Goal: Task Accomplishment & Management: Complete application form

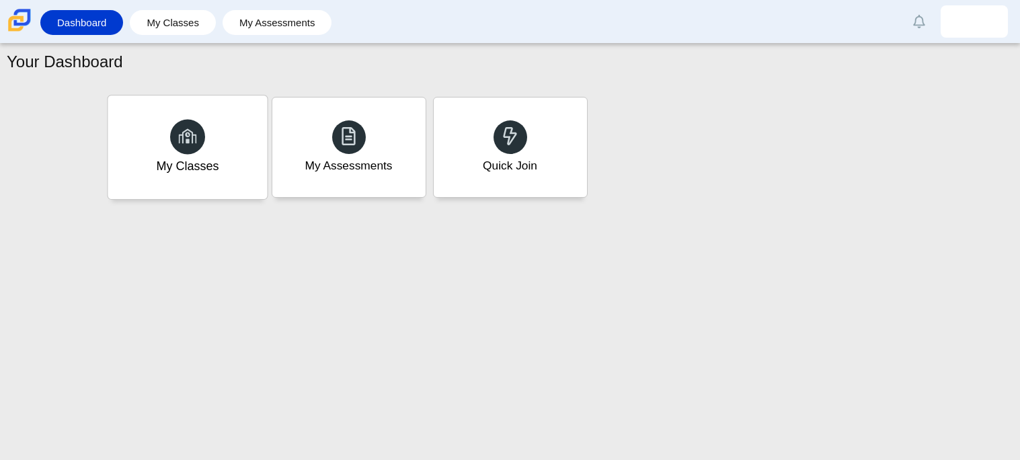
click at [191, 124] on div at bounding box center [187, 136] width 35 height 35
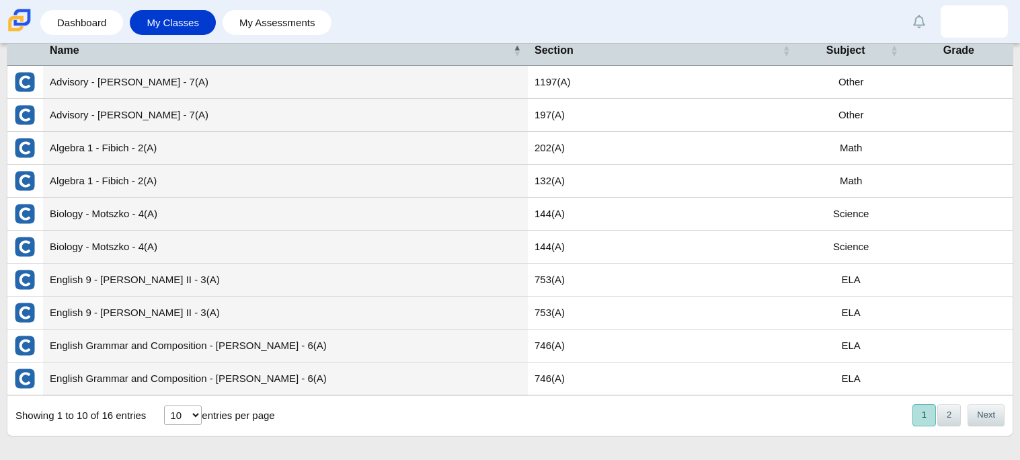
scroll to position [75, 0]
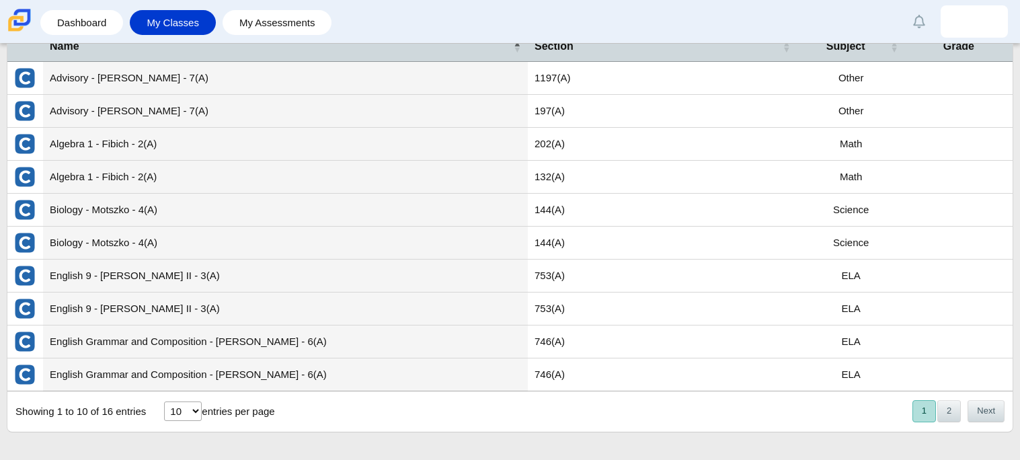
click at [738, 206] on td "144(A)" at bounding box center [663, 210] width 270 height 33
click at [278, 201] on td "Biology - Motszko - 4(A)" at bounding box center [285, 210] width 485 height 33
click at [23, 239] on img "External class connected through Clever" at bounding box center [25, 243] width 22 height 22
click at [68, 248] on td "Biology - Motszko - 4(A)" at bounding box center [285, 243] width 485 height 33
click at [161, 215] on td "Biology - Motszko - 4(A)" at bounding box center [285, 210] width 485 height 33
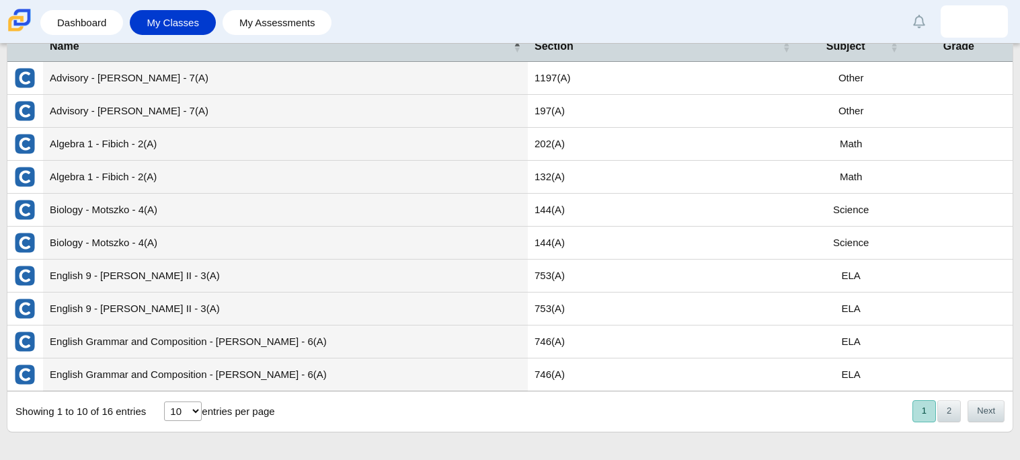
click at [161, 239] on td "Biology - Motszko - 4(A)" at bounding box center [285, 243] width 485 height 33
click at [56, 5] on div "Dashboard My Classes My Assessments Alerts Loading… Show all [PERSON_NAME] Pref…" at bounding box center [510, 21] width 1020 height 43
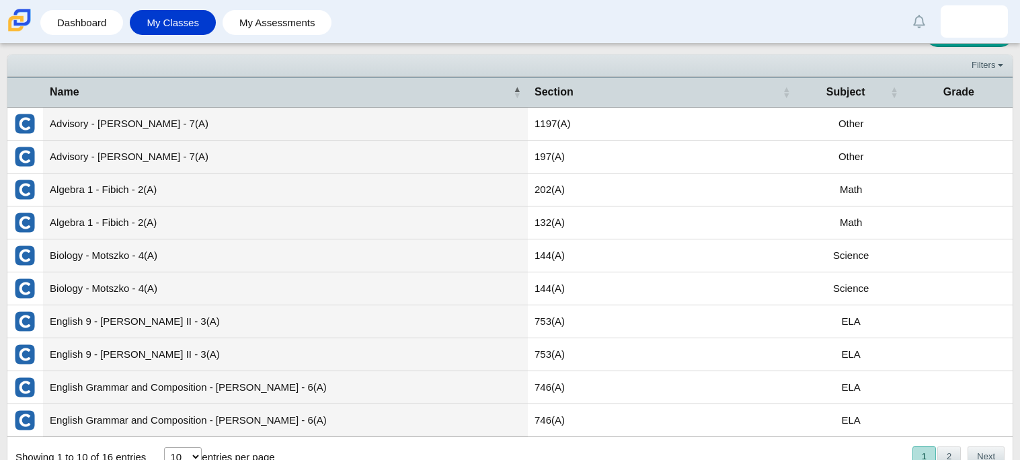
scroll to position [22, 0]
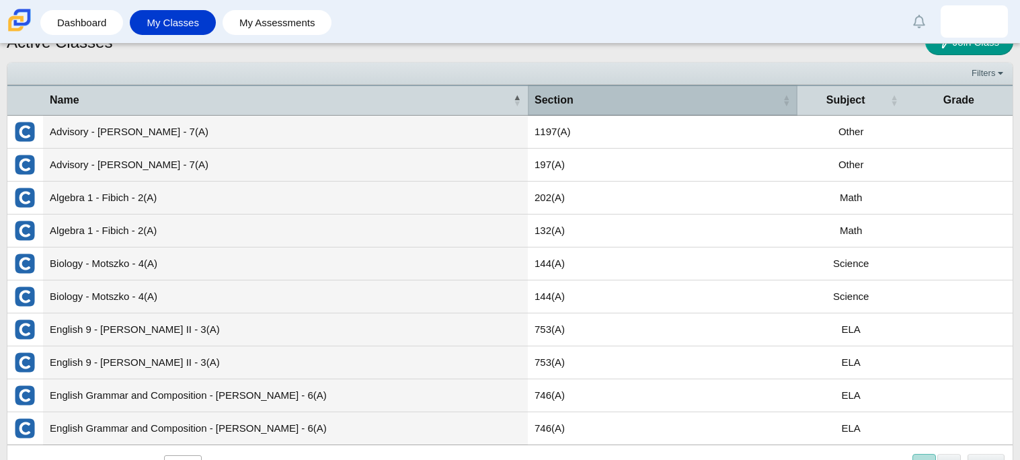
click at [580, 101] on span "Section" at bounding box center [657, 100] width 245 height 15
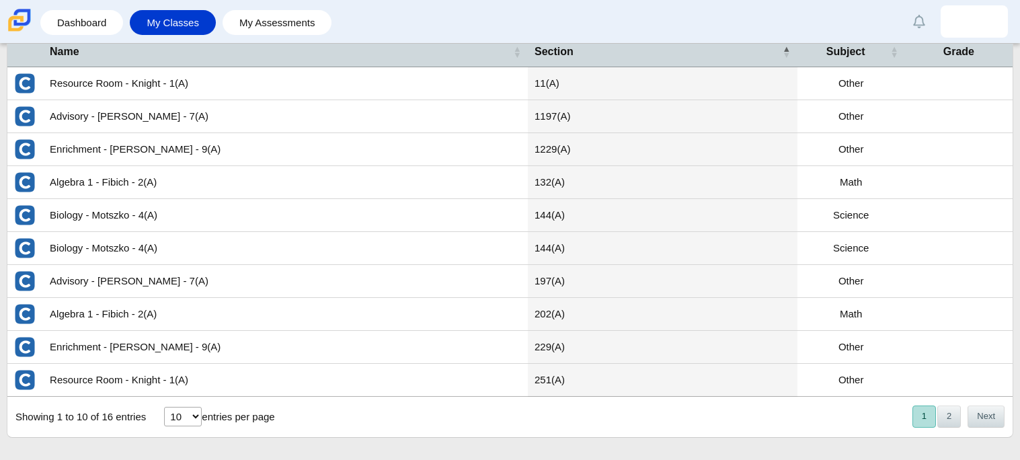
scroll to position [75, 0]
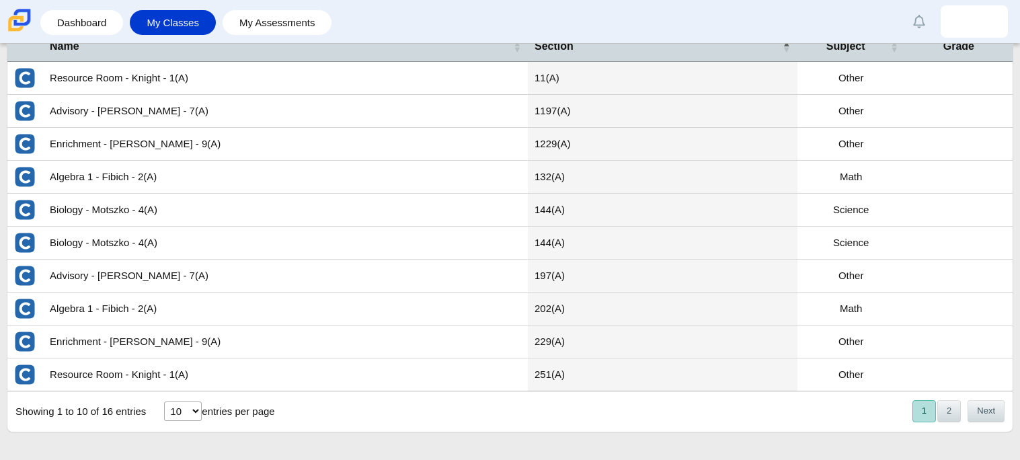
click at [376, 20] on div "Dashboard My Classes My Assessments Alerts Loading… Show all [PERSON_NAME] Pref…" at bounding box center [510, 21] width 1020 height 43
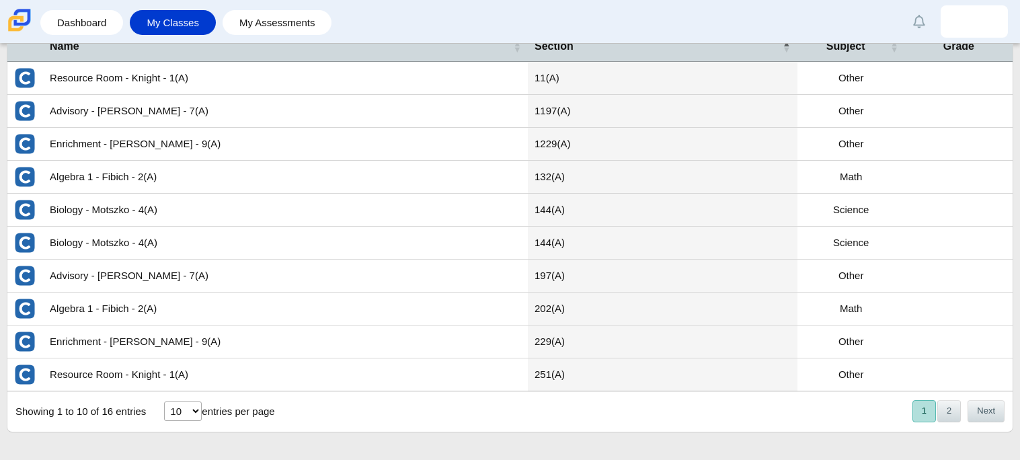
click at [18, 11] on img at bounding box center [19, 20] width 28 height 28
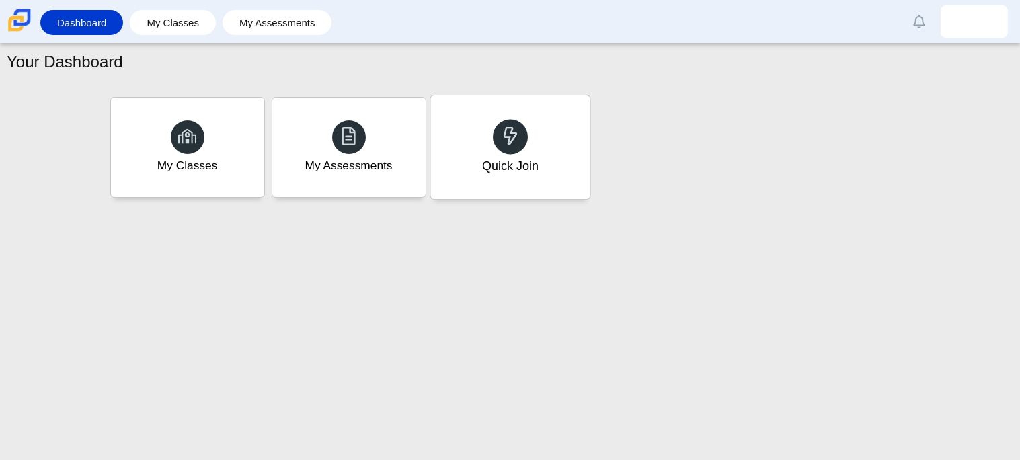
click at [454, 136] on div "Quick Join" at bounding box center [509, 148] width 159 height 104
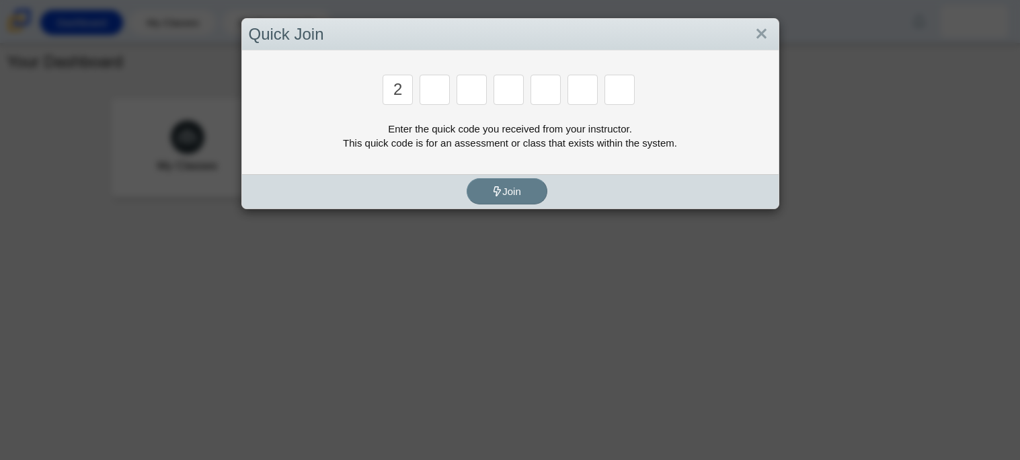
type input "2"
type input "c"
type input "u"
type input "p"
type input "s"
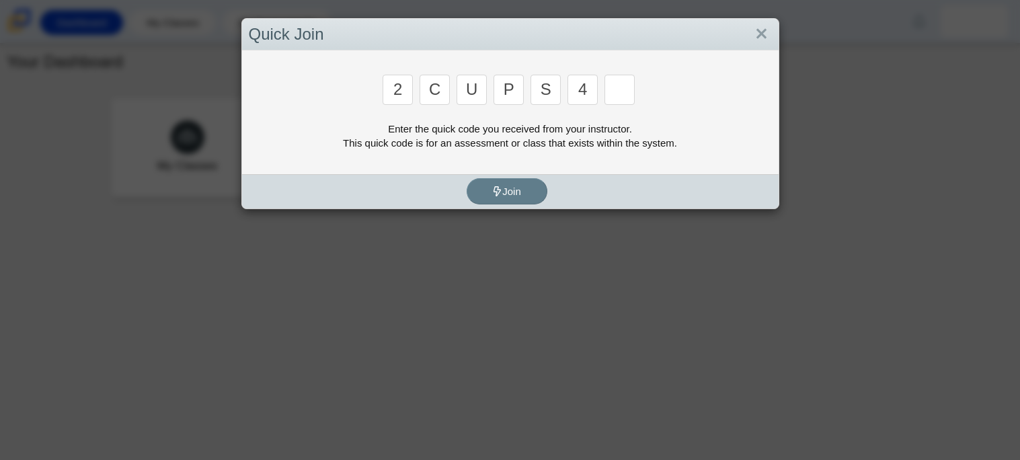
type input "4"
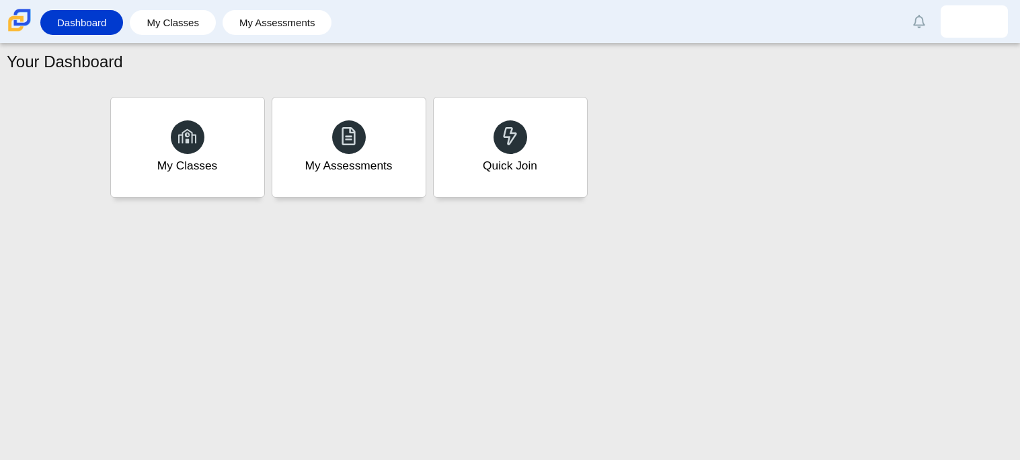
type input "a"
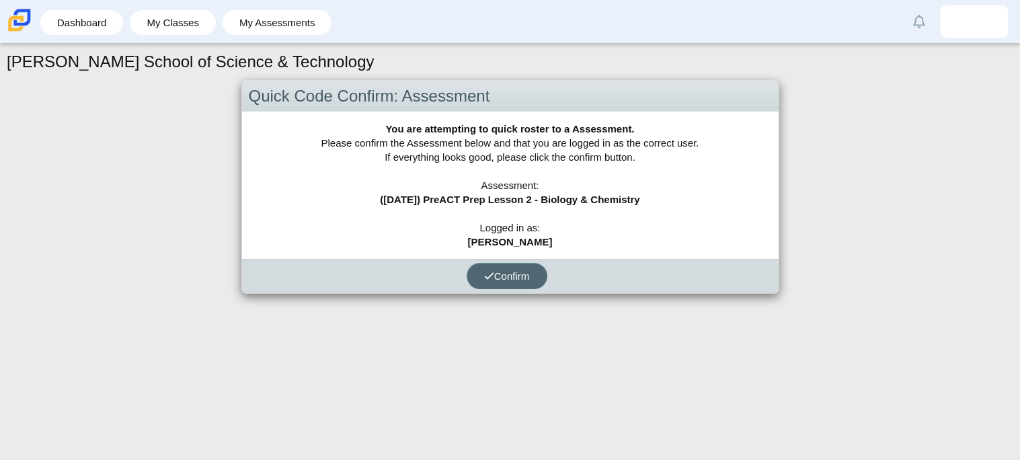
click at [492, 282] on button "Confirm" at bounding box center [507, 276] width 81 height 26
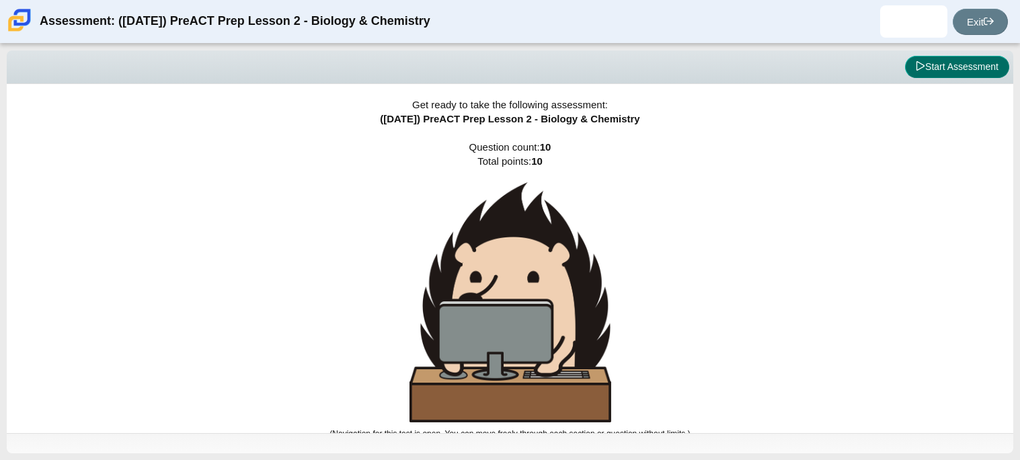
click at [916, 64] on icon at bounding box center [920, 65] width 9 height 9
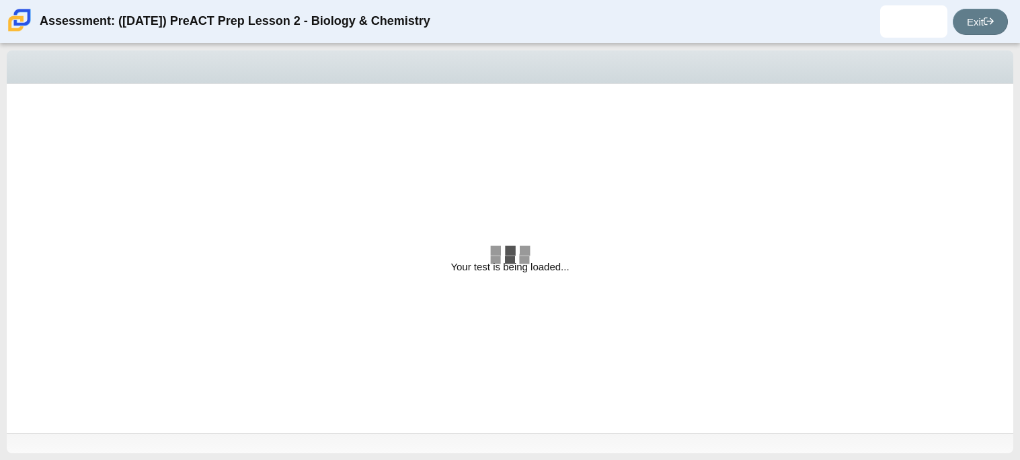
select select "88c27e0d-eae0-4ba9-ac20-9160ce6547ef"
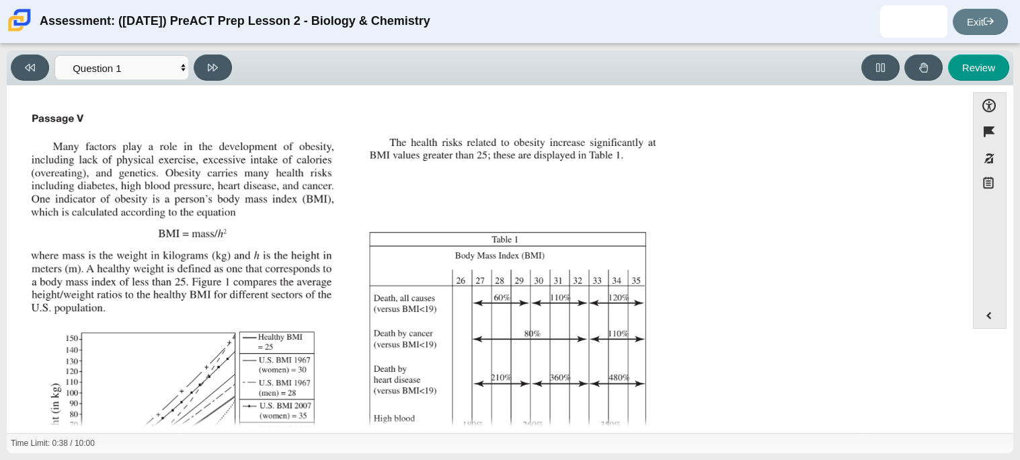
click at [733, 143] on div "Assessment items" at bounding box center [487, 333] width 922 height 451
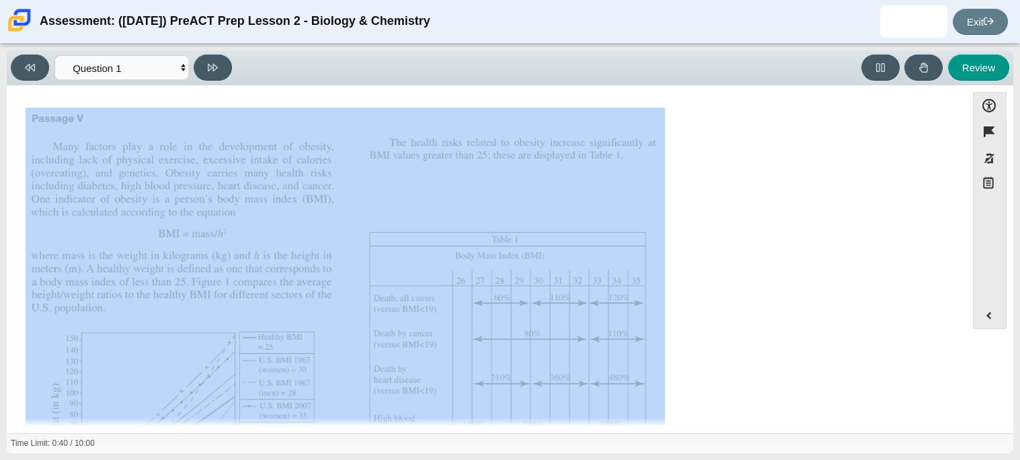
click at [837, 256] on div "Assessment items" at bounding box center [487, 333] width 922 height 451
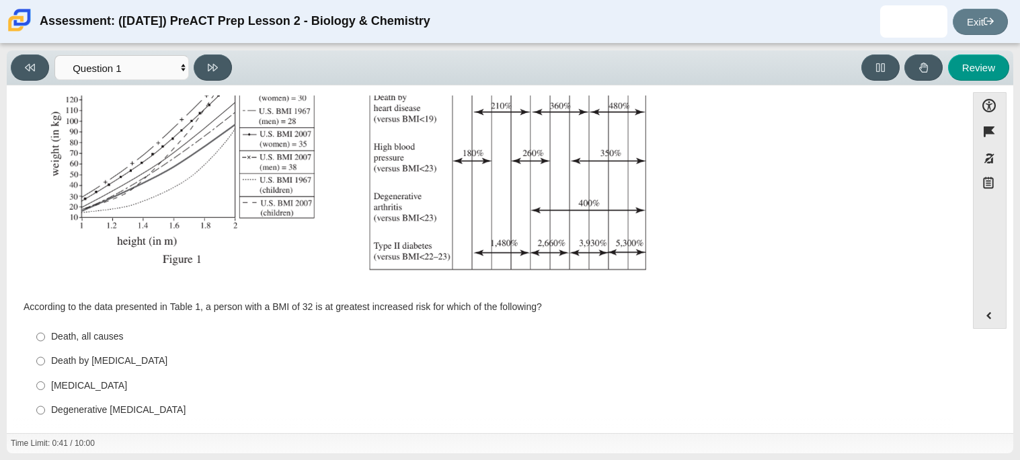
scroll to position [286, 0]
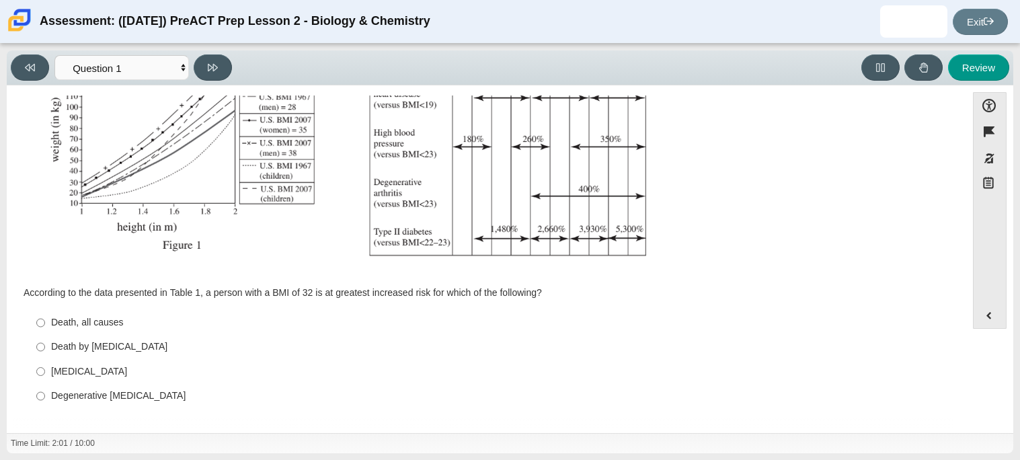
click at [293, 348] on div "Death by [MEDICAL_DATA]" at bounding box center [497, 346] width 892 height 13
click at [45, 348] on input "Death by [MEDICAL_DATA] Death by [MEDICAL_DATA]" at bounding box center [40, 347] width 9 height 24
radio input "true"
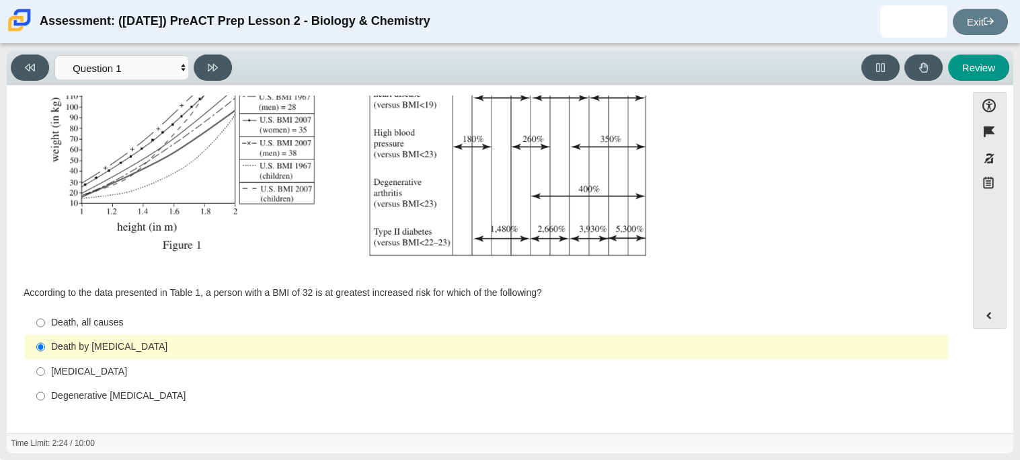
click at [77, 375] on div "Type II diabetes" at bounding box center [497, 371] width 892 height 13
click at [45, 375] on input "Type II diabetes Type II diabetes" at bounding box center [40, 371] width 9 height 24
radio input "true"
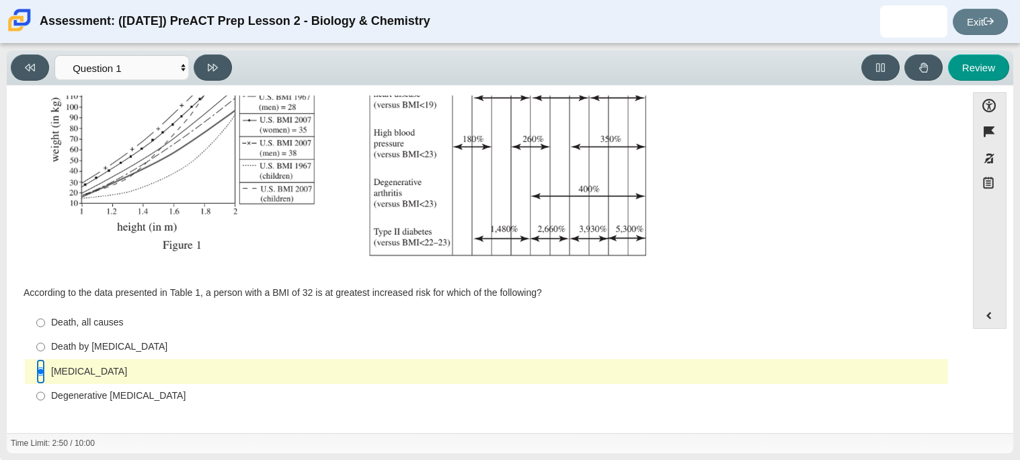
scroll to position [0, 0]
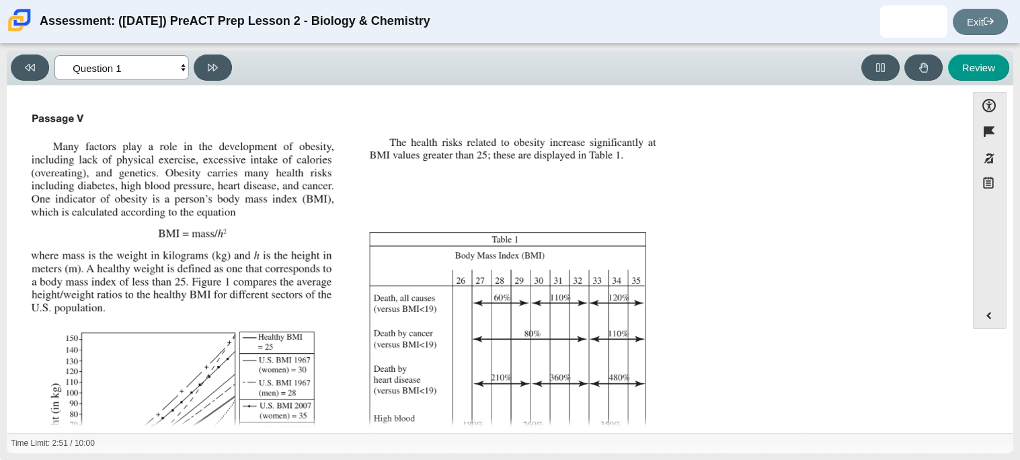
click at [150, 77] on select "Questions Question 1 Question 2 Question 3 Question 4 Question 5 Question 6 Que…" at bounding box center [121, 67] width 135 height 25
click at [194, 71] on button at bounding box center [213, 67] width 38 height 26
select select "f31ee183-ab53-48c9-9374-3a18949ab500"
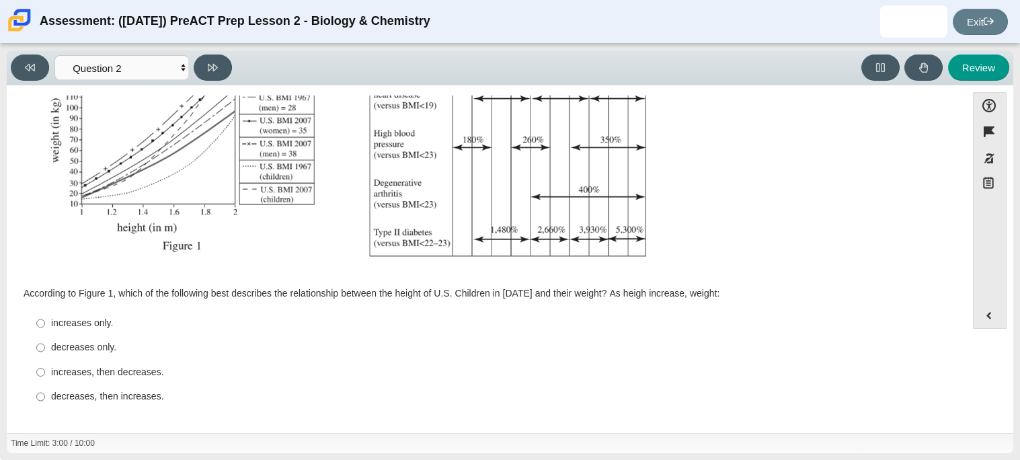
scroll to position [286, 0]
click at [124, 371] on div "increases, then decreases." at bounding box center [497, 371] width 892 height 13
click at [45, 371] on input "increases, then decreases. increases, then decreases." at bounding box center [40, 371] width 9 height 24
radio input "true"
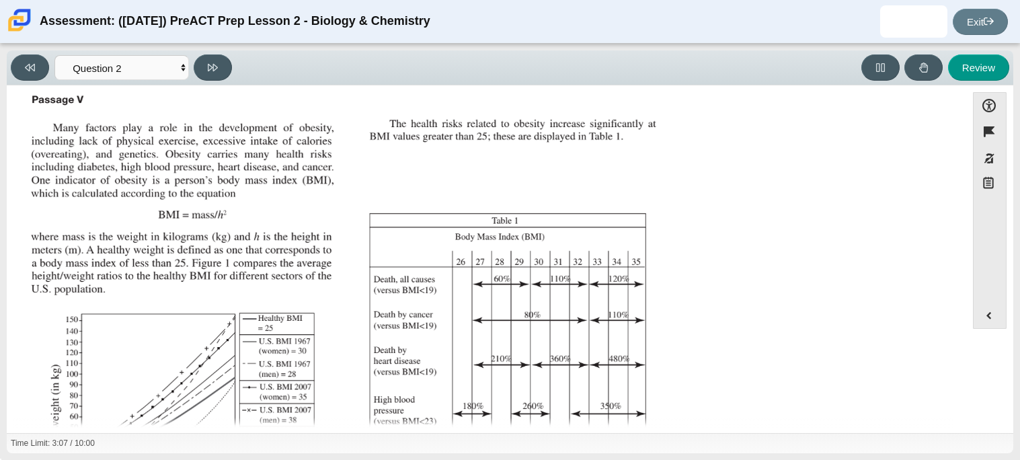
scroll to position [0, 0]
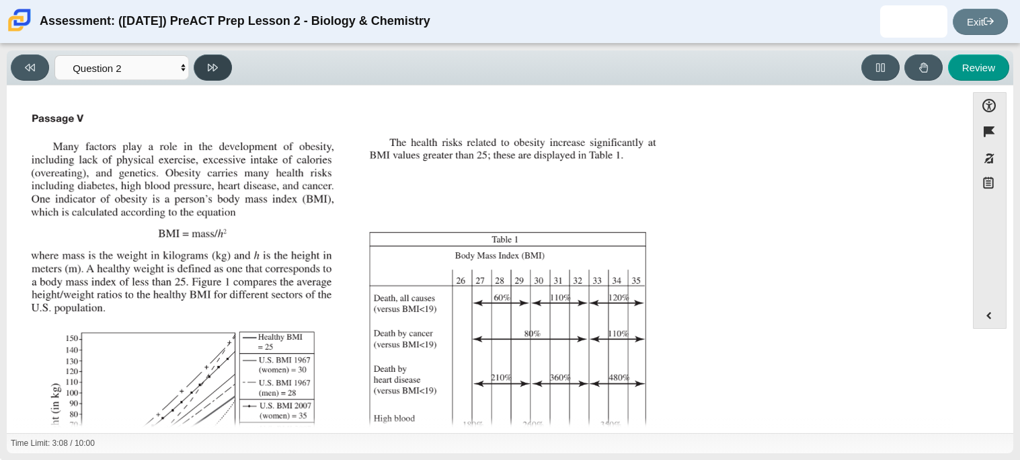
click at [214, 69] on icon at bounding box center [213, 68] width 10 height 10
select select "45e82964-709e-4180-9336-970e18221224"
click at [500, 214] on img "Assessment items" at bounding box center [346, 333] width 640 height 451
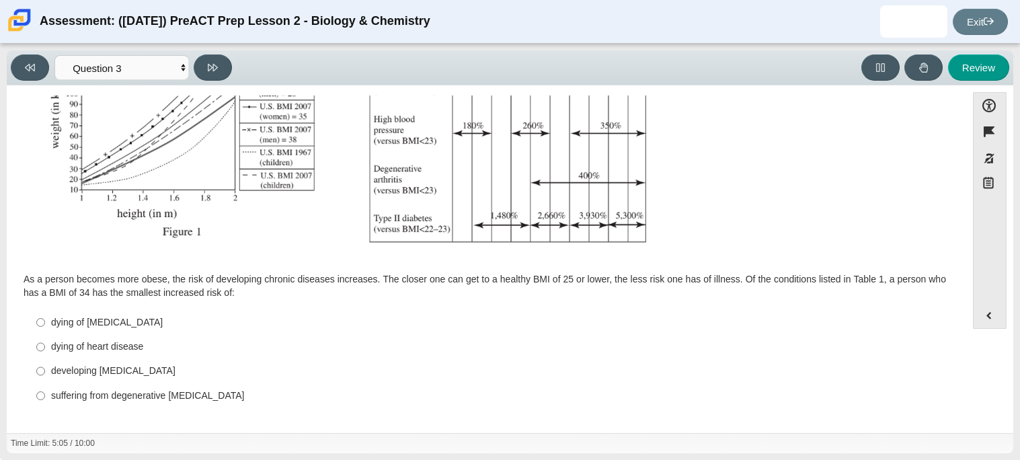
click at [103, 326] on div "dying of cancer" at bounding box center [497, 322] width 892 height 13
click at [45, 326] on input "dying of cancer dying of cancer" at bounding box center [40, 322] width 9 height 24
radio input "true"
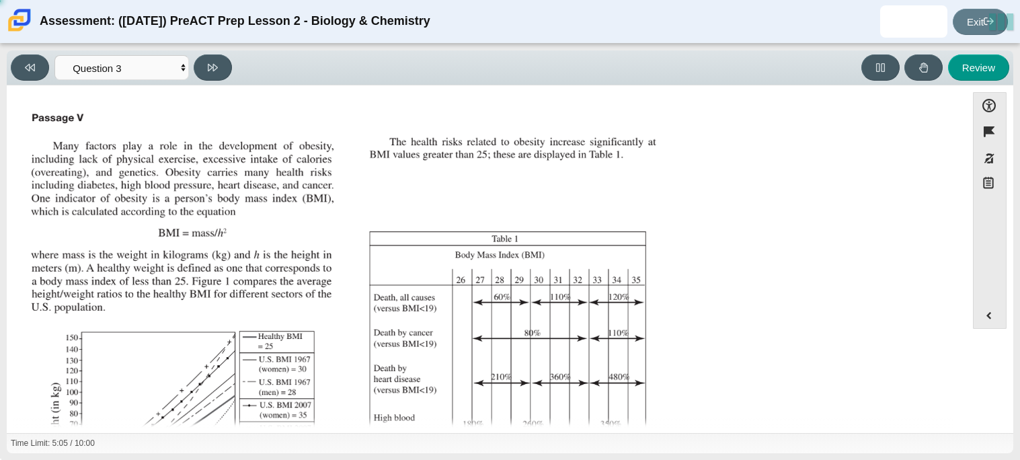
scroll to position [0, 0]
click at [224, 65] on button at bounding box center [213, 67] width 38 height 26
select select "71dcacfe-cf8b-4cdc-be22-b82c8aec5da2"
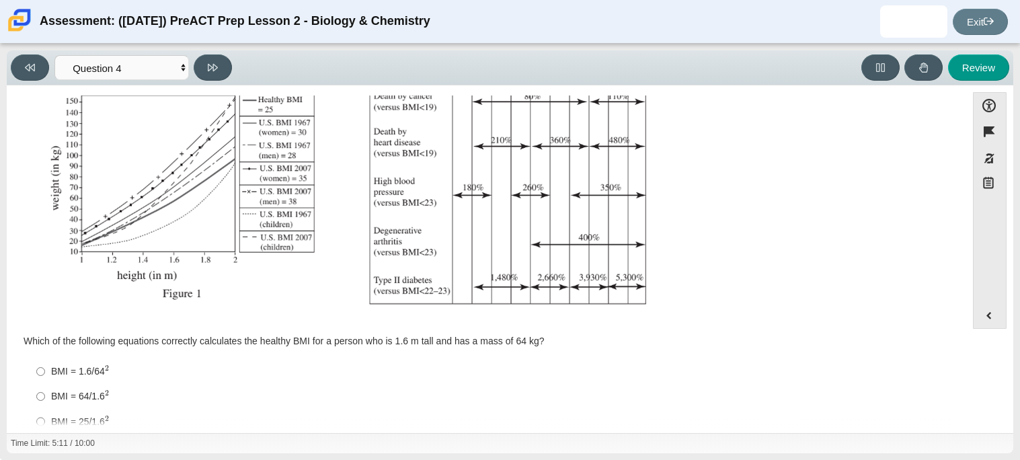
scroll to position [287, 0]
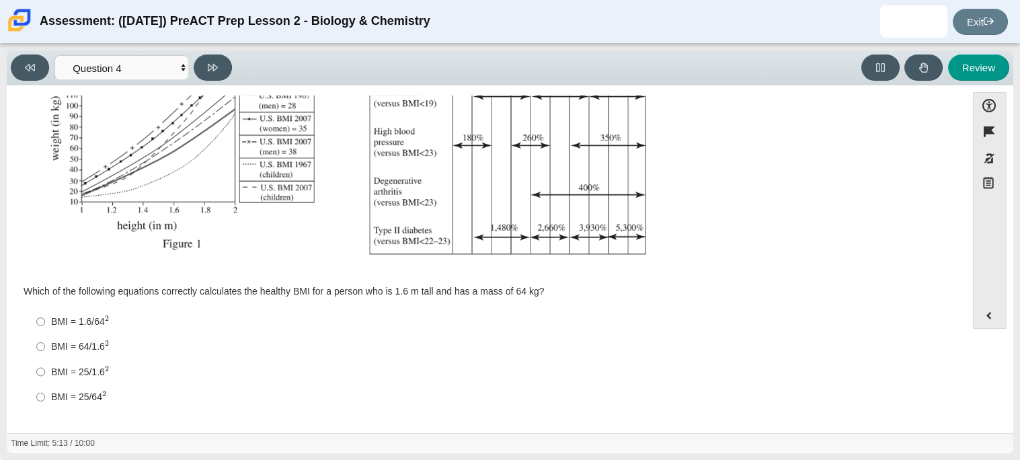
click at [75, 374] on div "BMI = 25/1.6 2" at bounding box center [497, 372] width 892 height 14
click at [45, 374] on input "BMI = 25/1.6 2 BMI = 25/1.62" at bounding box center [40, 371] width 9 height 25
radio input "true"
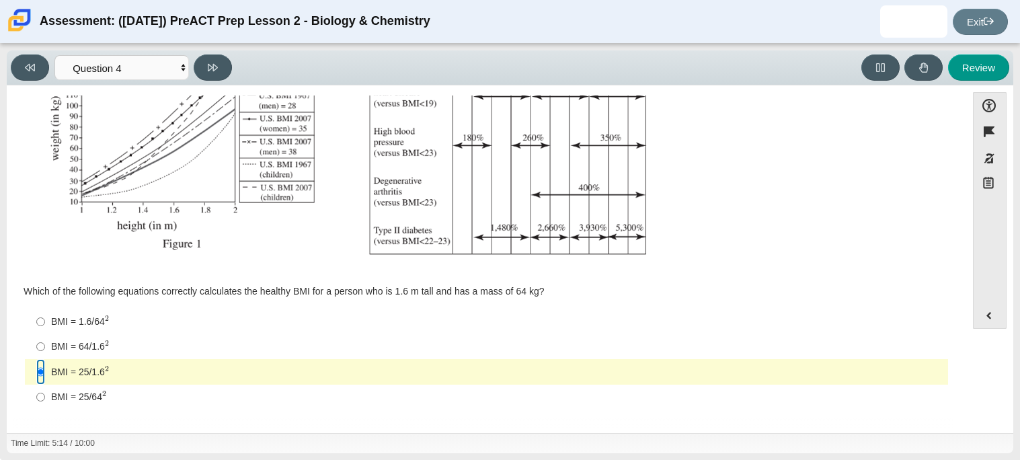
scroll to position [0, 0]
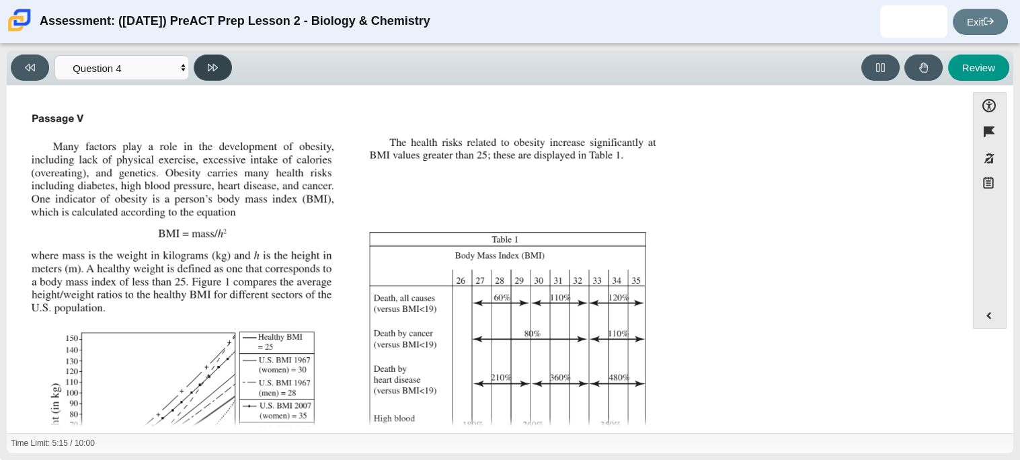
click at [215, 69] on icon at bounding box center [213, 68] width 10 height 10
select select "c6558c8b-086a-4b4c-b582-9428309971ba"
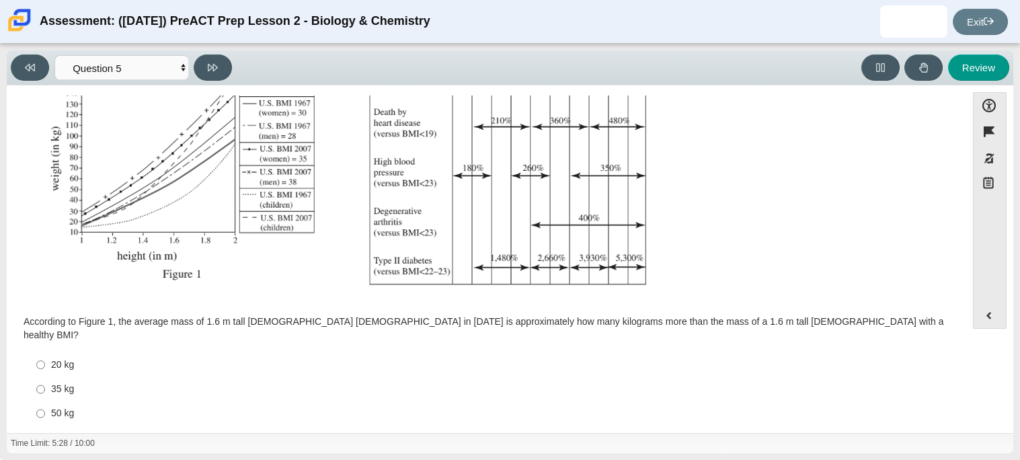
scroll to position [286, 0]
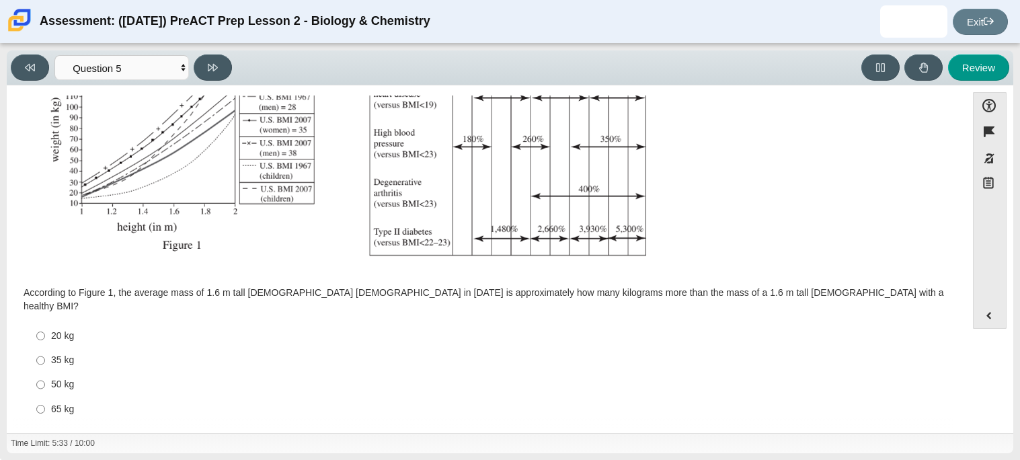
click at [62, 330] on div "20 kg" at bounding box center [497, 336] width 892 height 13
click at [45, 323] on input "20 kg 20 kg" at bounding box center [40, 335] width 9 height 24
radio input "true"
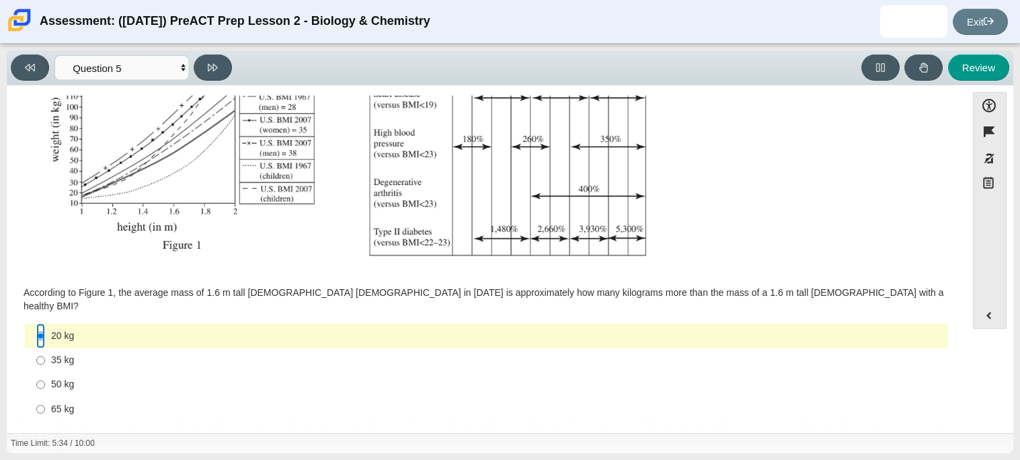
scroll to position [0, 0]
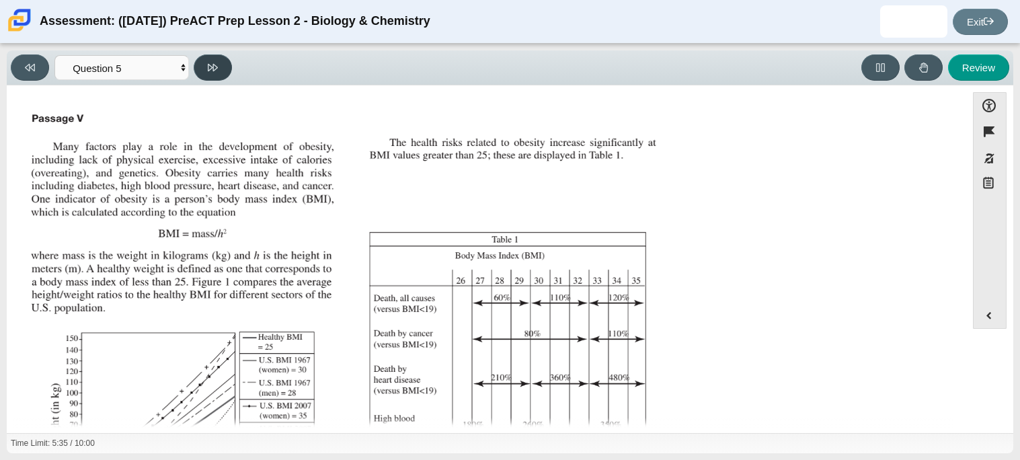
click at [215, 66] on icon at bounding box center [213, 68] width 10 height 10
select select "74d98ab6-2529-481e-9250-4e9263ec31cd"
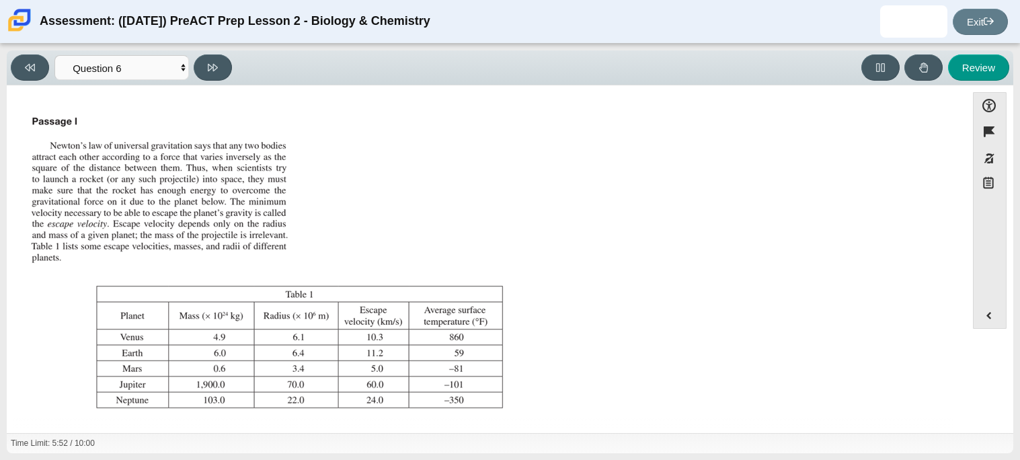
scroll to position [154, 0]
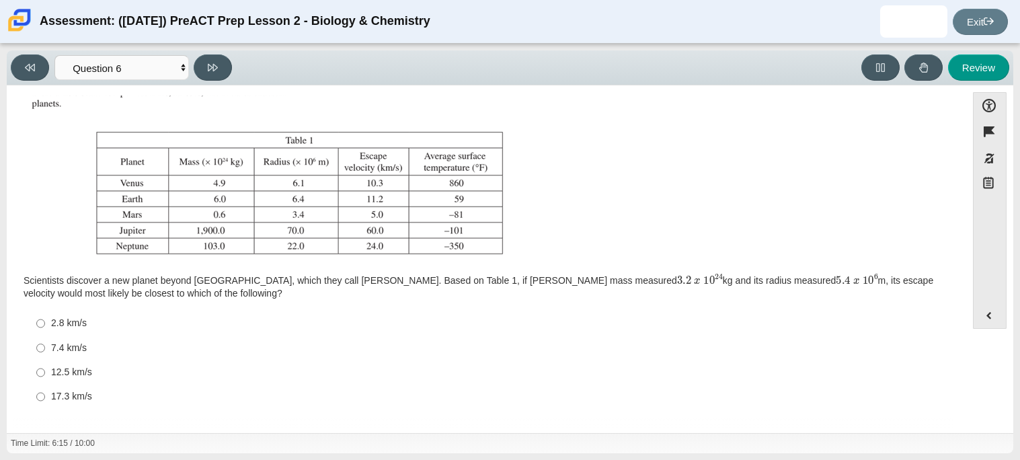
click at [79, 371] on div "12.5 km/s" at bounding box center [497, 372] width 892 height 13
click at [45, 371] on input "12.5 km/s 12.5 km/s" at bounding box center [40, 372] width 9 height 24
radio input "true"
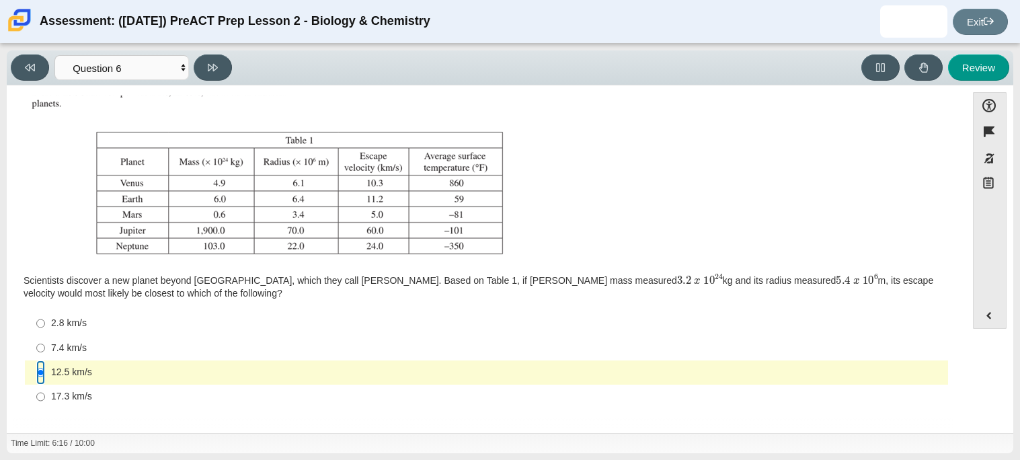
scroll to position [0, 0]
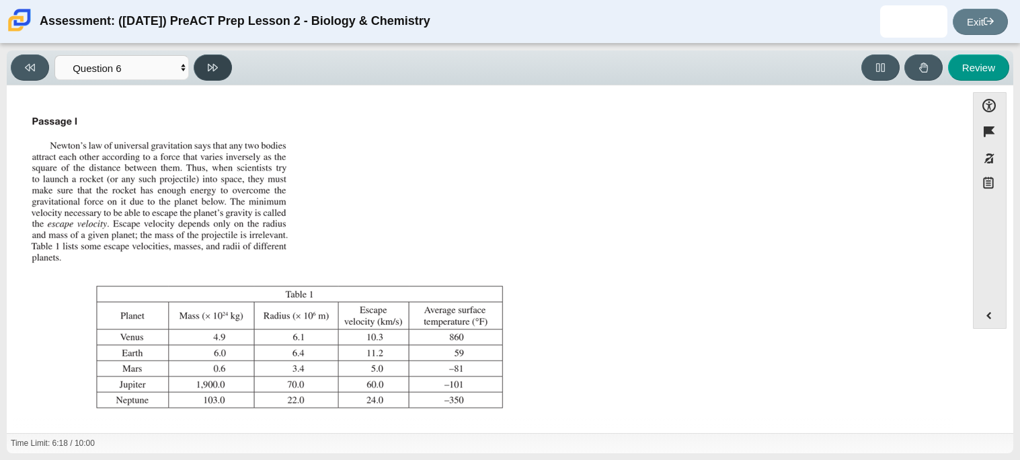
click at [229, 67] on button at bounding box center [213, 67] width 38 height 26
select select "31694628-7769-4744-9964-d3ed6115c03c"
